Goal: Task Accomplishment & Management: Complete application form

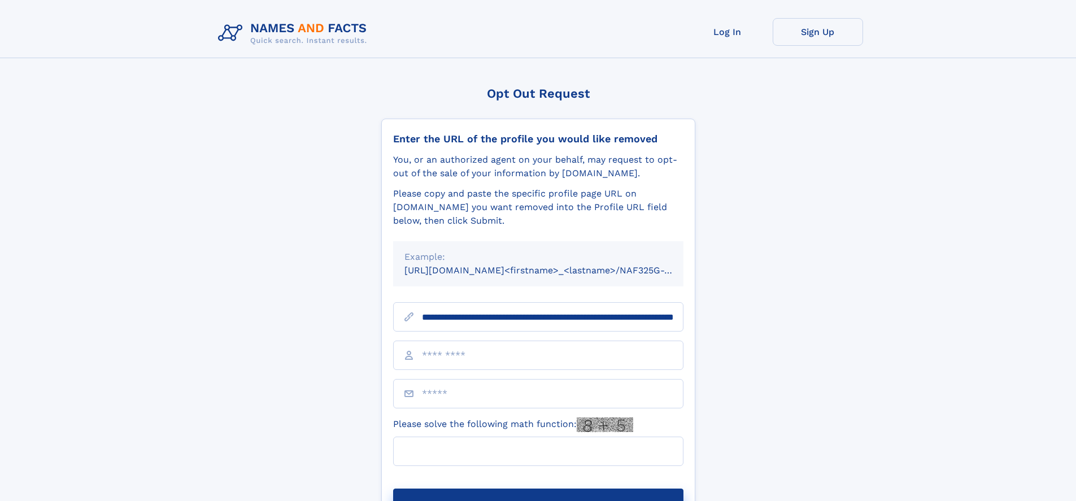
scroll to position [0, 111]
type input "**********"
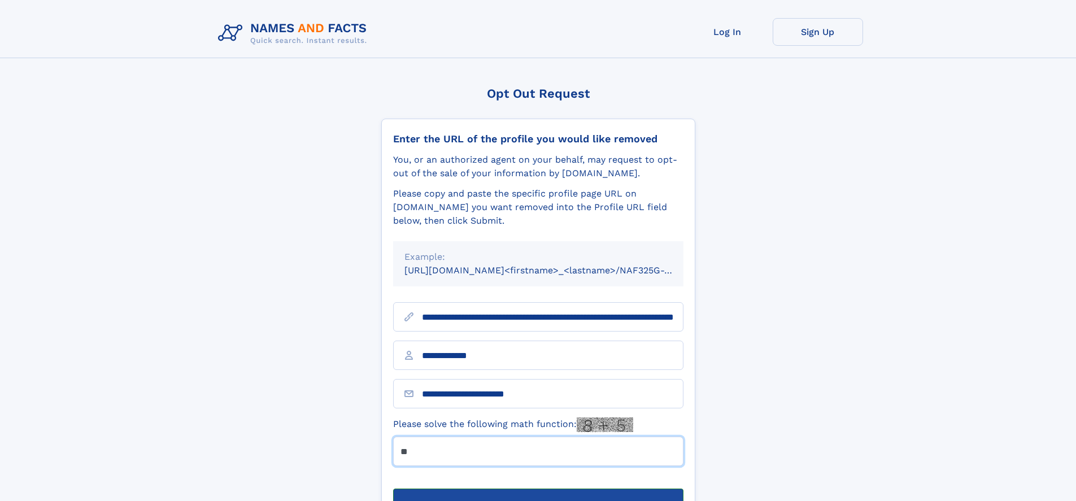
type input "**"
click at [538, 489] on button "Submit Opt Out Request" at bounding box center [538, 507] width 290 height 36
